Goal: Check status: Check status

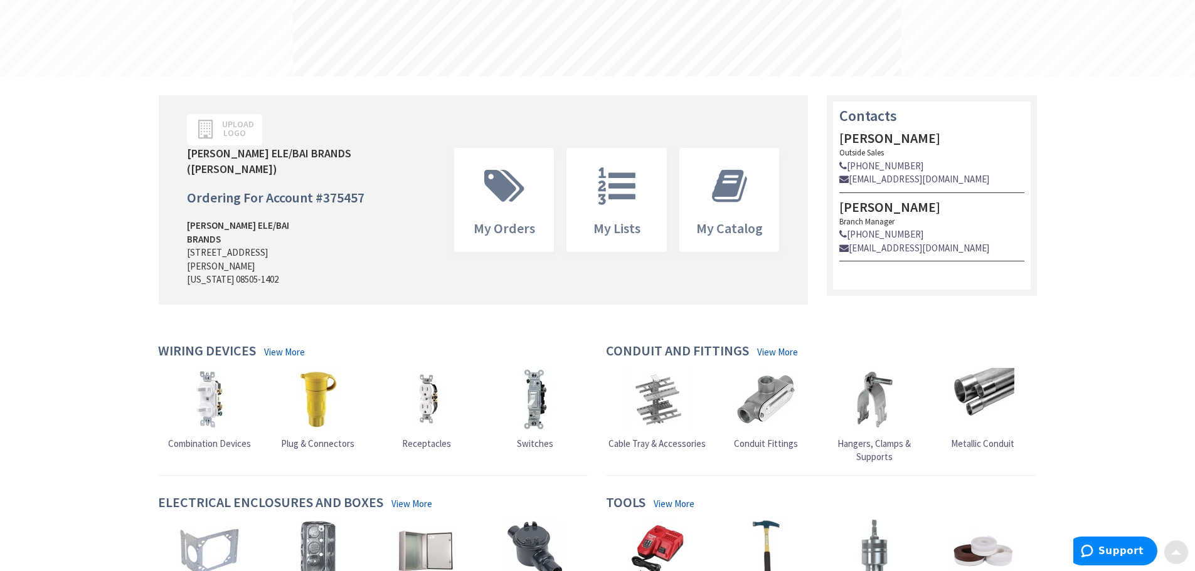
scroll to position [251, 0]
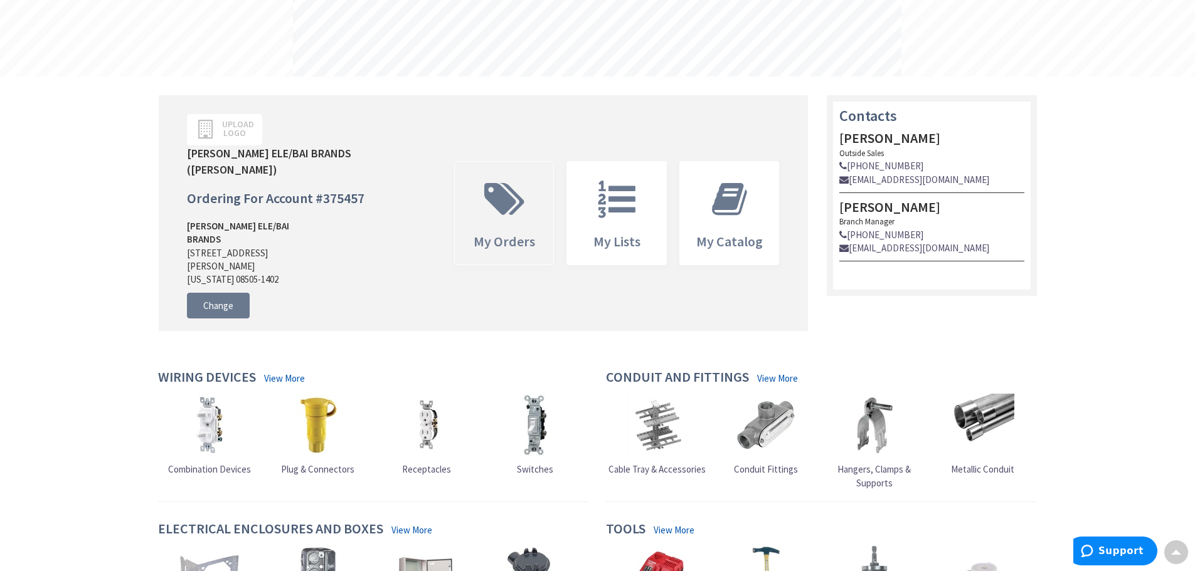
click at [503, 191] on icon at bounding box center [504, 200] width 53 height 38
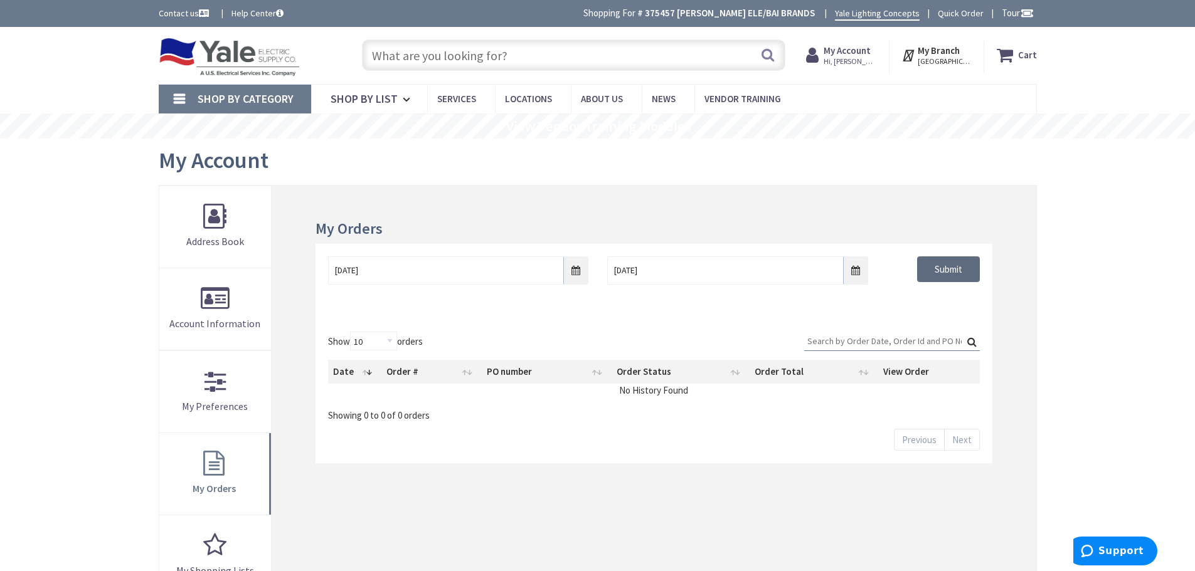
click at [962, 265] on input "Submit" at bounding box center [948, 270] width 63 height 26
